Goal: Task Accomplishment & Management: Use online tool/utility

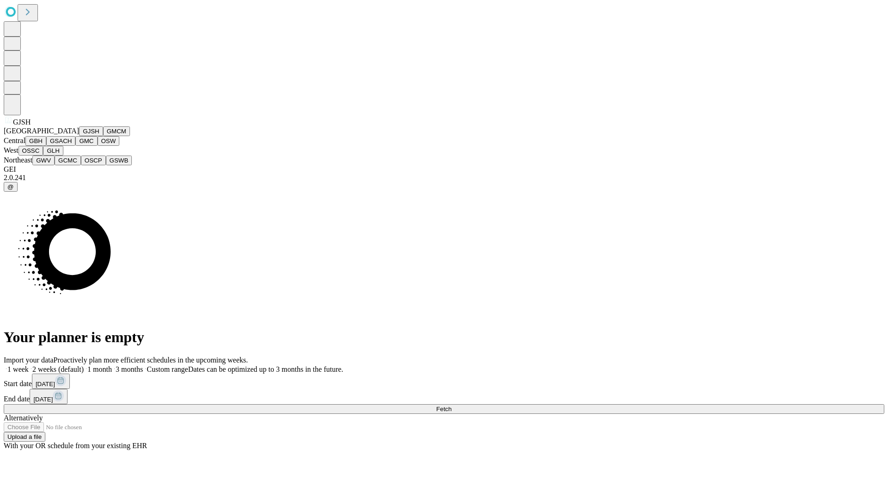
click at [79, 136] on button "GJSH" at bounding box center [91, 131] width 24 height 10
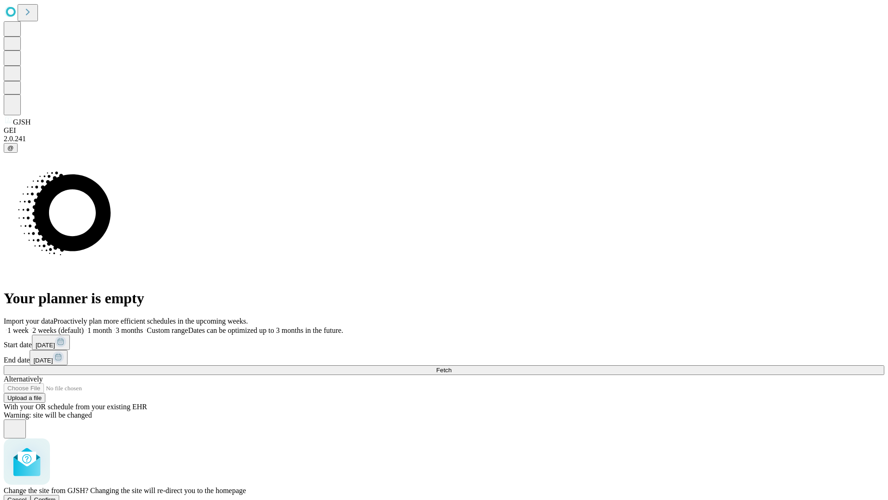
click at [56, 496] on span "Confirm" at bounding box center [45, 499] width 22 height 7
click at [84, 326] on label "2 weeks (default)" at bounding box center [56, 330] width 55 height 8
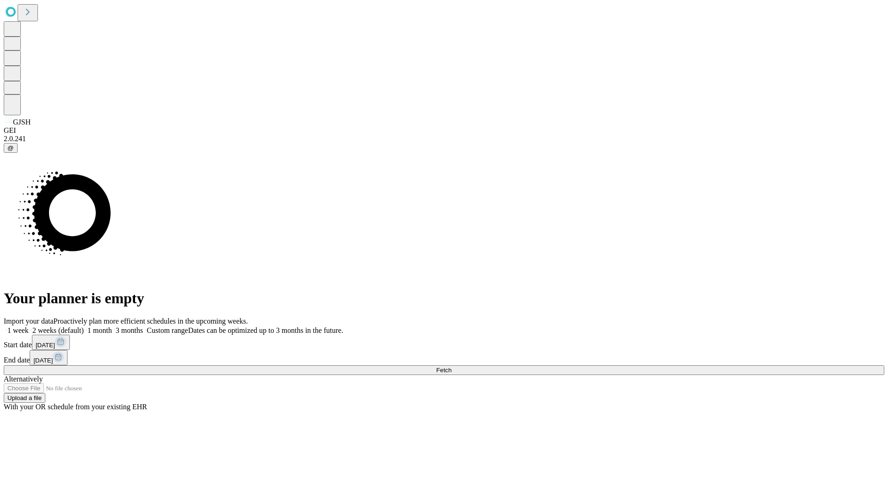
click at [451, 366] on span "Fetch" at bounding box center [443, 369] width 15 height 7
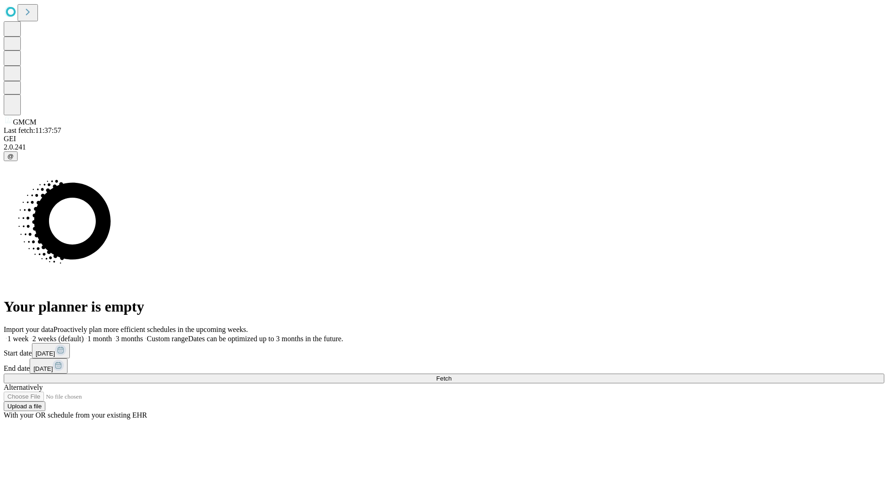
click at [451, 375] on span "Fetch" at bounding box center [443, 378] width 15 height 7
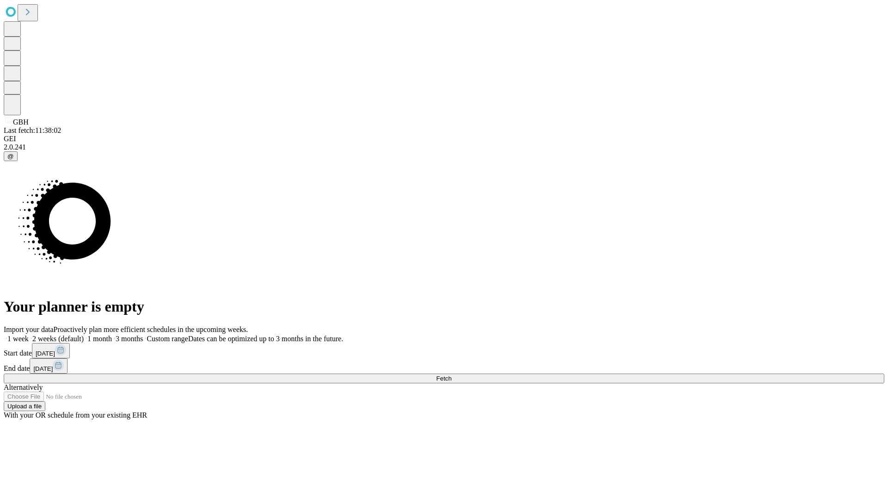
click at [84, 334] on label "2 weeks (default)" at bounding box center [56, 338] width 55 height 8
click at [451, 375] on span "Fetch" at bounding box center [443, 378] width 15 height 7
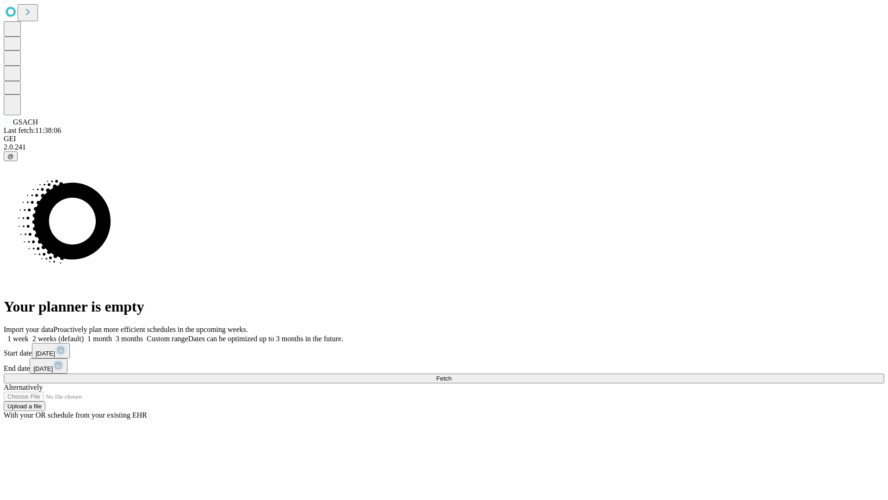
click at [451, 375] on span "Fetch" at bounding box center [443, 378] width 15 height 7
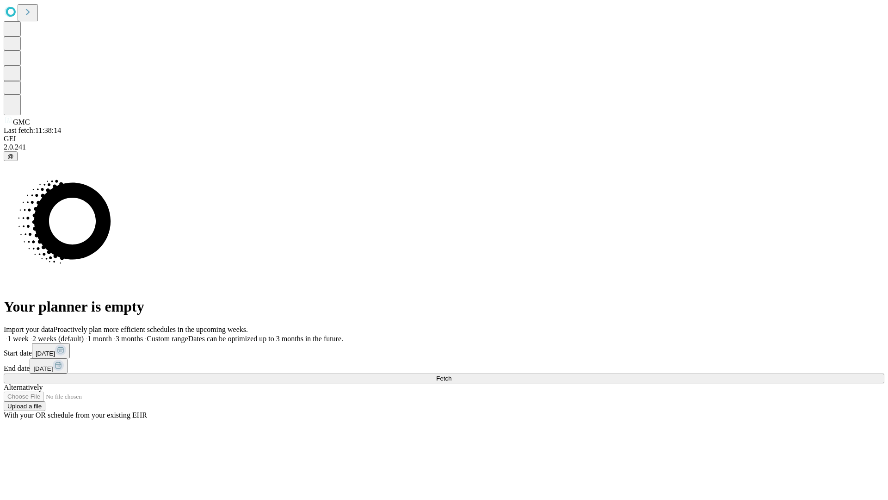
click at [84, 334] on label "2 weeks (default)" at bounding box center [56, 338] width 55 height 8
click at [451, 375] on span "Fetch" at bounding box center [443, 378] width 15 height 7
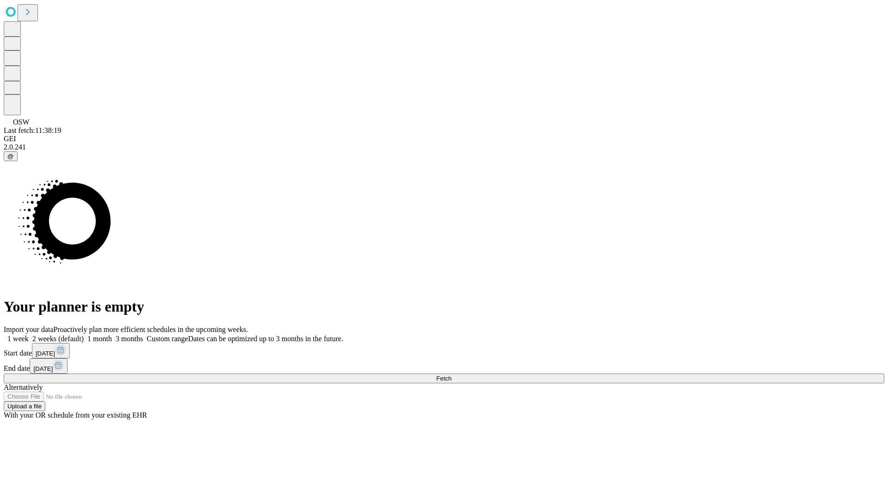
click at [84, 334] on label "2 weeks (default)" at bounding box center [56, 338] width 55 height 8
click at [451, 375] on span "Fetch" at bounding box center [443, 378] width 15 height 7
click at [84, 334] on label "2 weeks (default)" at bounding box center [56, 338] width 55 height 8
click at [451, 375] on span "Fetch" at bounding box center [443, 378] width 15 height 7
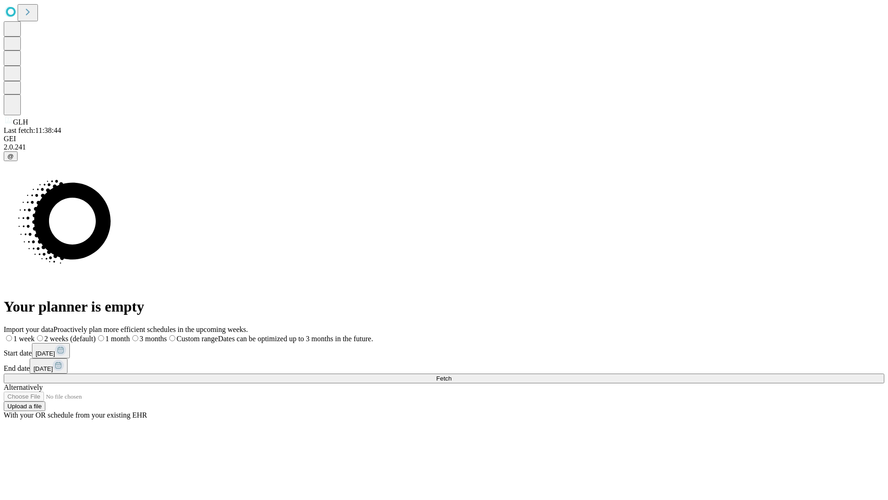
click at [451, 375] on span "Fetch" at bounding box center [443, 378] width 15 height 7
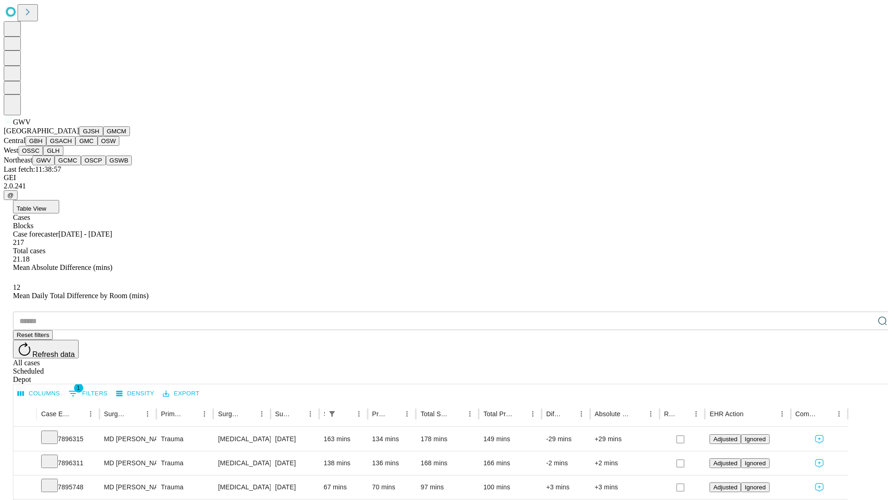
click at [72, 165] on button "GCMC" at bounding box center [68, 160] width 26 height 10
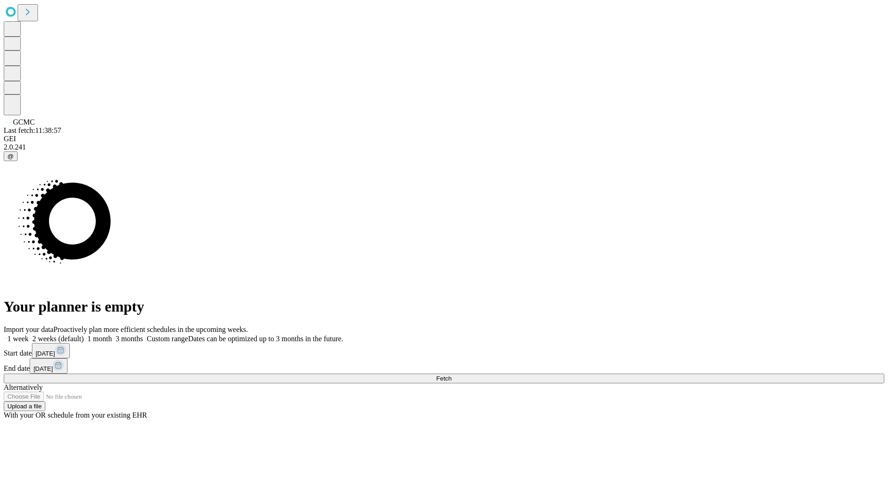
click at [84, 334] on label "2 weeks (default)" at bounding box center [56, 338] width 55 height 8
click at [451, 375] on span "Fetch" at bounding box center [443, 378] width 15 height 7
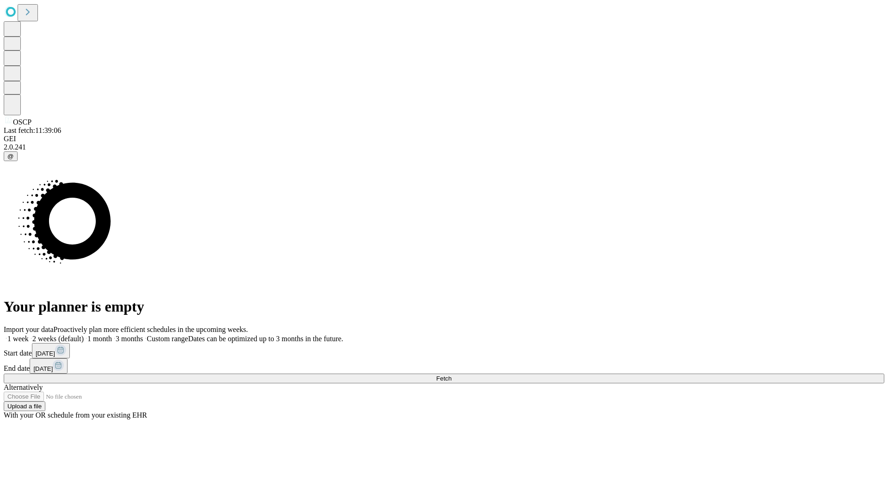
click at [84, 334] on label "2 weeks (default)" at bounding box center [56, 338] width 55 height 8
click at [451, 375] on span "Fetch" at bounding box center [443, 378] width 15 height 7
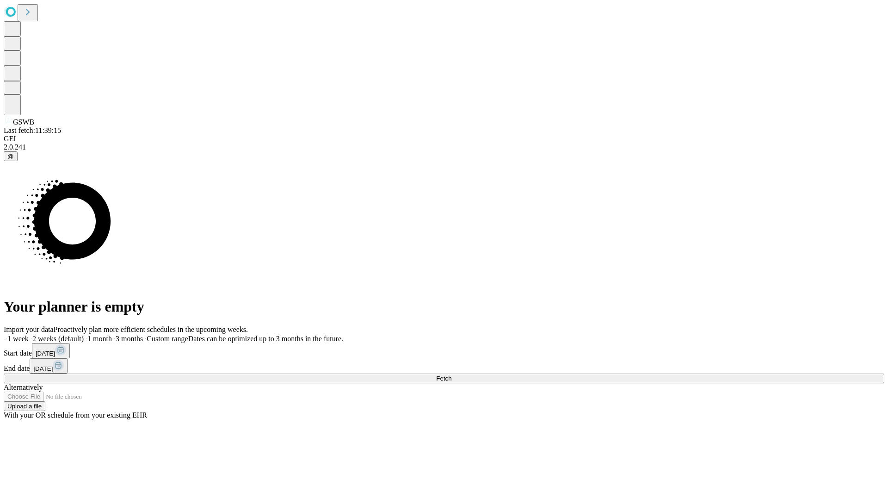
click at [84, 334] on label "2 weeks (default)" at bounding box center [56, 338] width 55 height 8
click at [451, 375] on span "Fetch" at bounding box center [443, 378] width 15 height 7
